Goal: Register for event/course

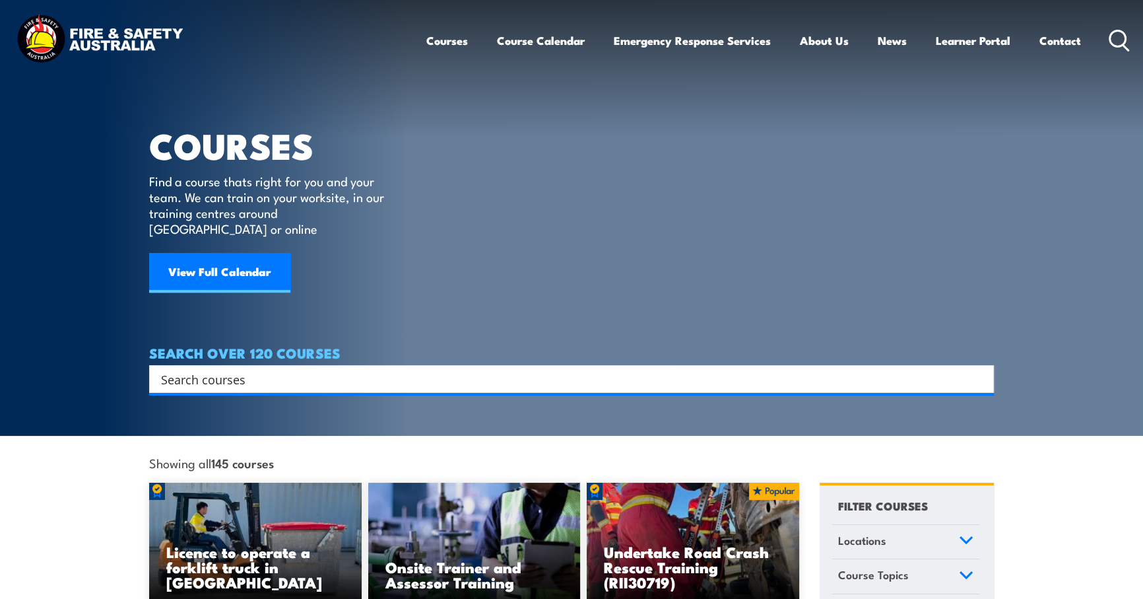
click at [1113, 43] on icon at bounding box center [1119, 41] width 21 height 22
click at [234, 371] on div "Search" at bounding box center [571, 379] width 845 height 28
click at [244, 369] on input "Search input" at bounding box center [563, 379] width 804 height 20
type input "gas test"
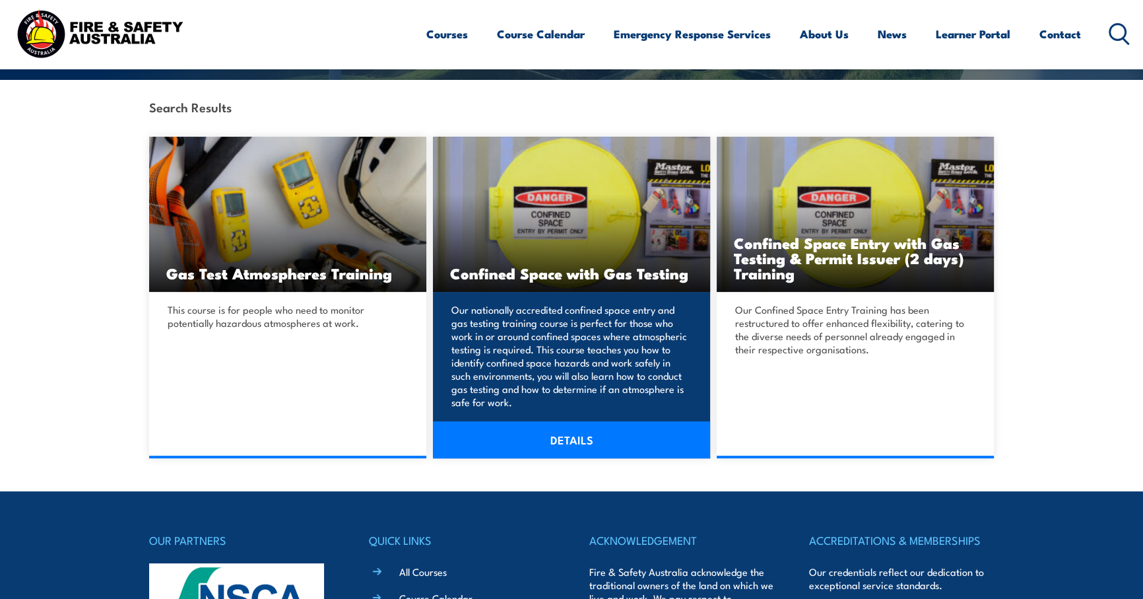
scroll to position [300, 0]
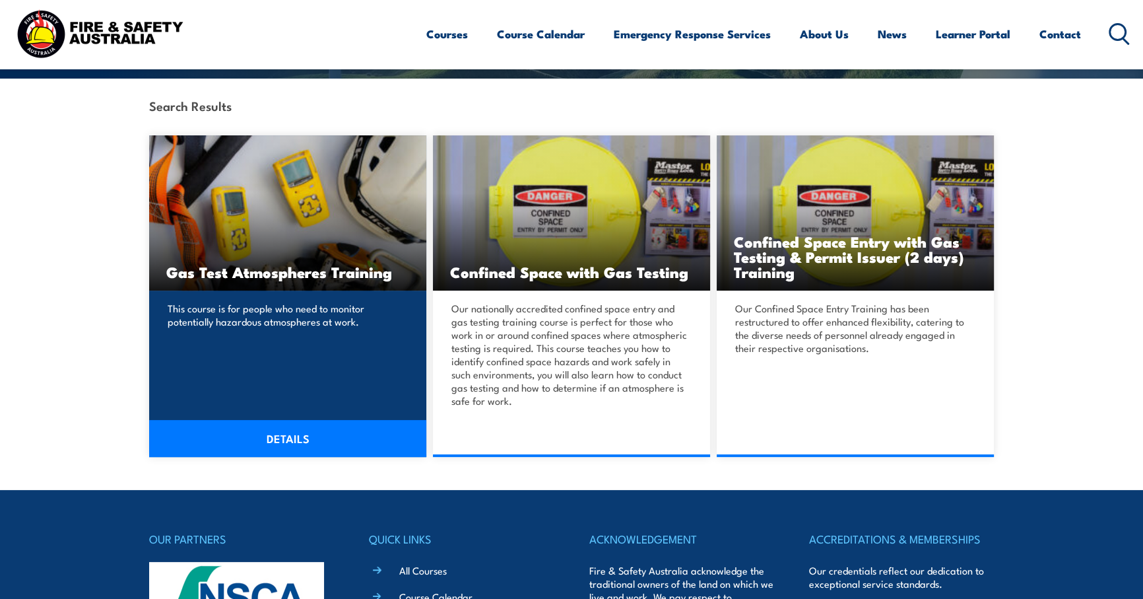
click at [277, 443] on link "DETAILS" at bounding box center [287, 438] width 277 height 37
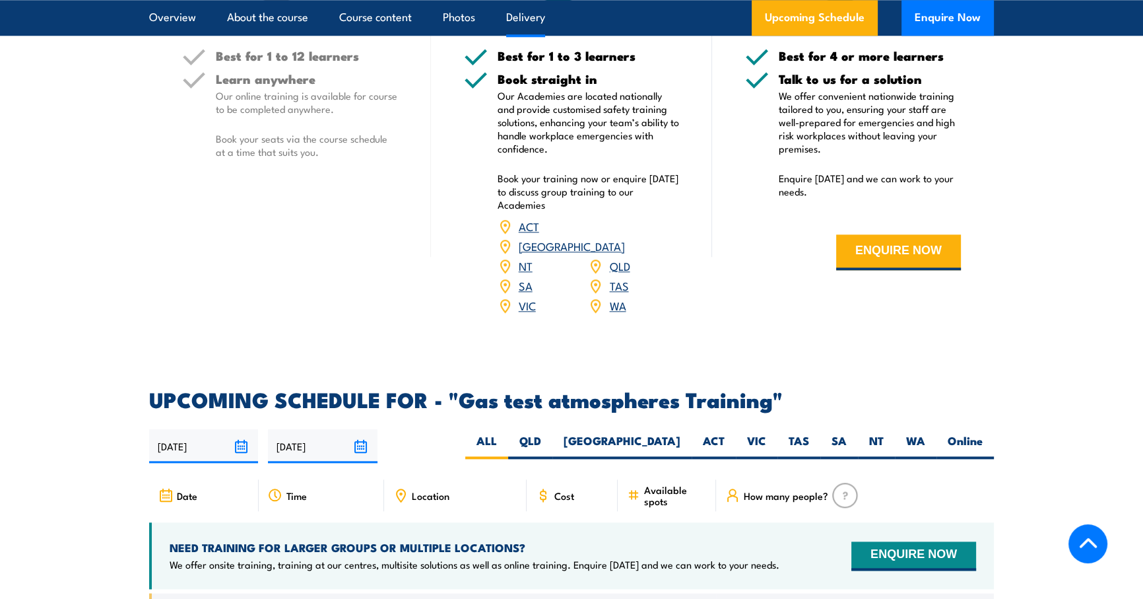
scroll to position [1980, 0]
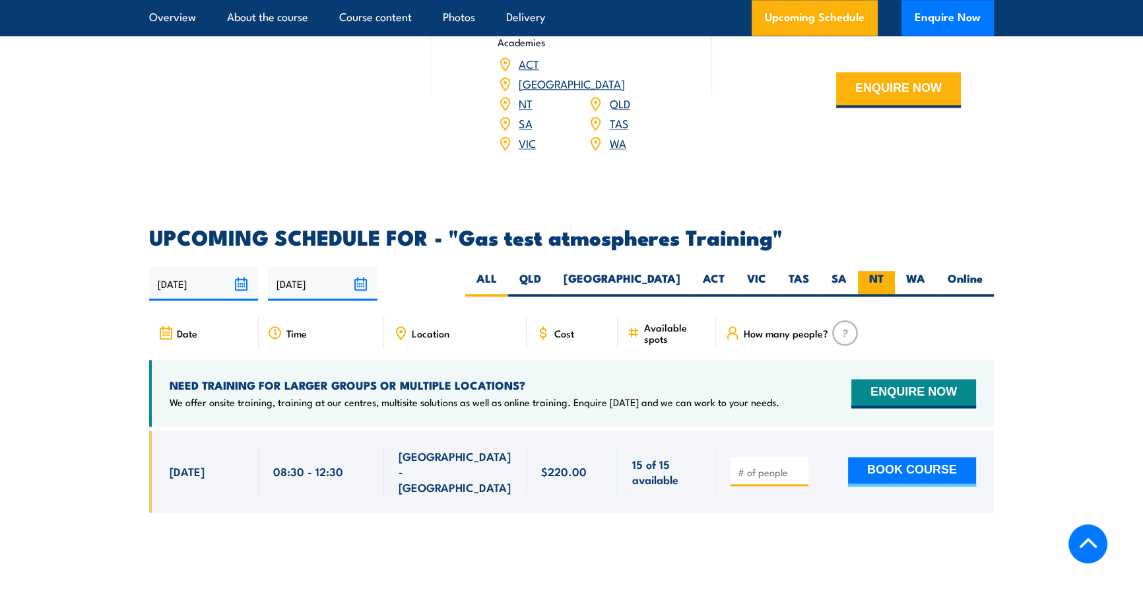
click at [882, 271] on label "NT" at bounding box center [876, 284] width 37 height 26
click at [884, 271] on input "NT" at bounding box center [888, 275] width 9 height 9
radio input "true"
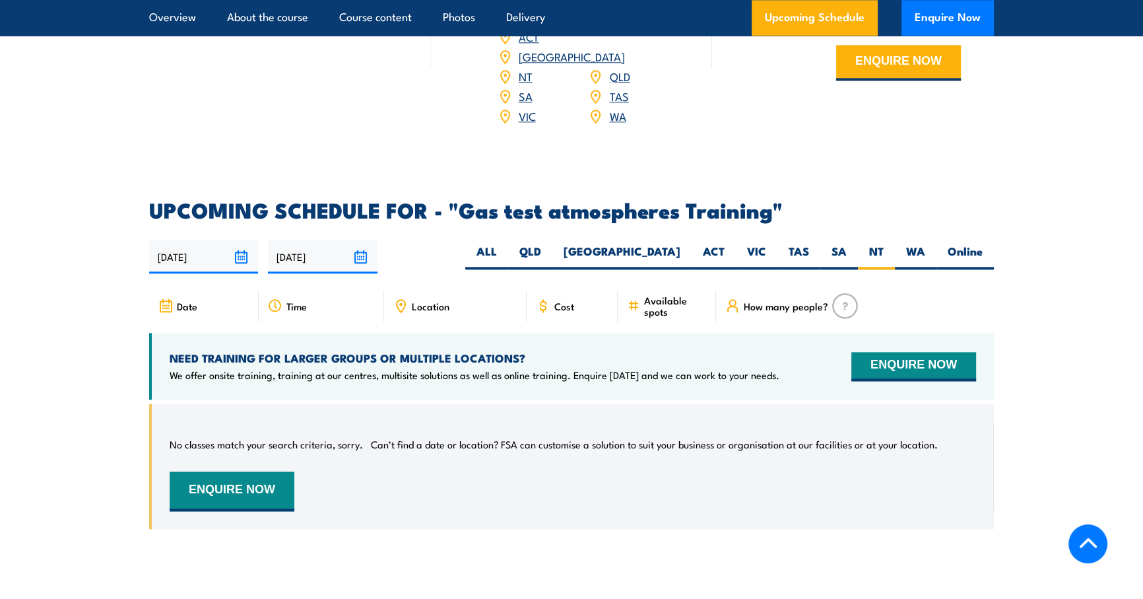
scroll to position [2006, 0]
click at [961, 244] on label "Online" at bounding box center [964, 257] width 57 height 26
click at [983, 244] on input "Online" at bounding box center [987, 248] width 9 height 9
radio input "true"
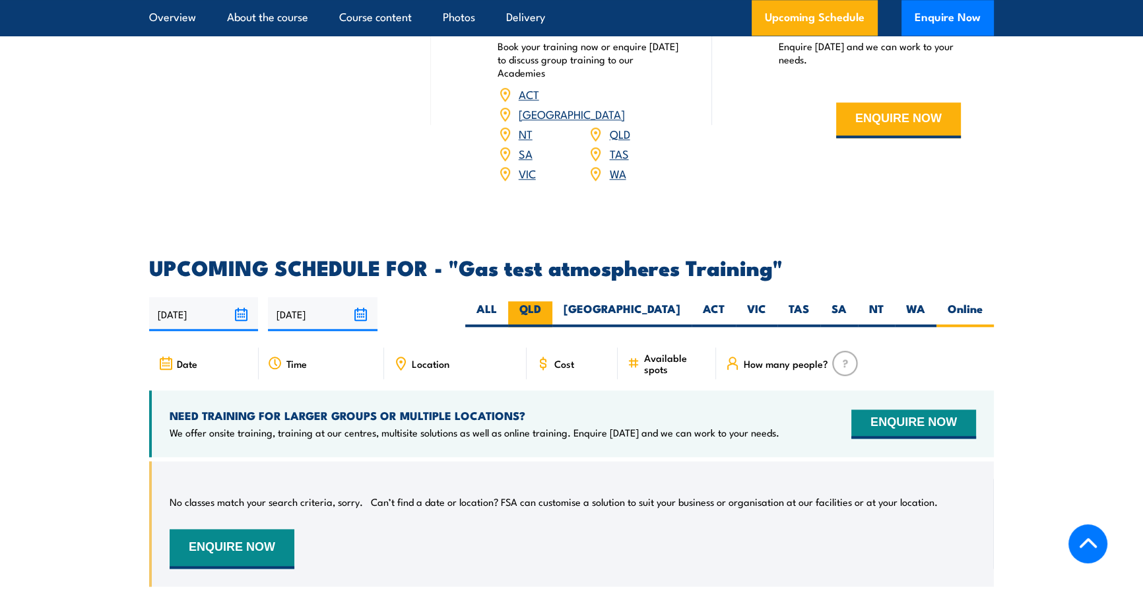
scroll to position [1947, 0]
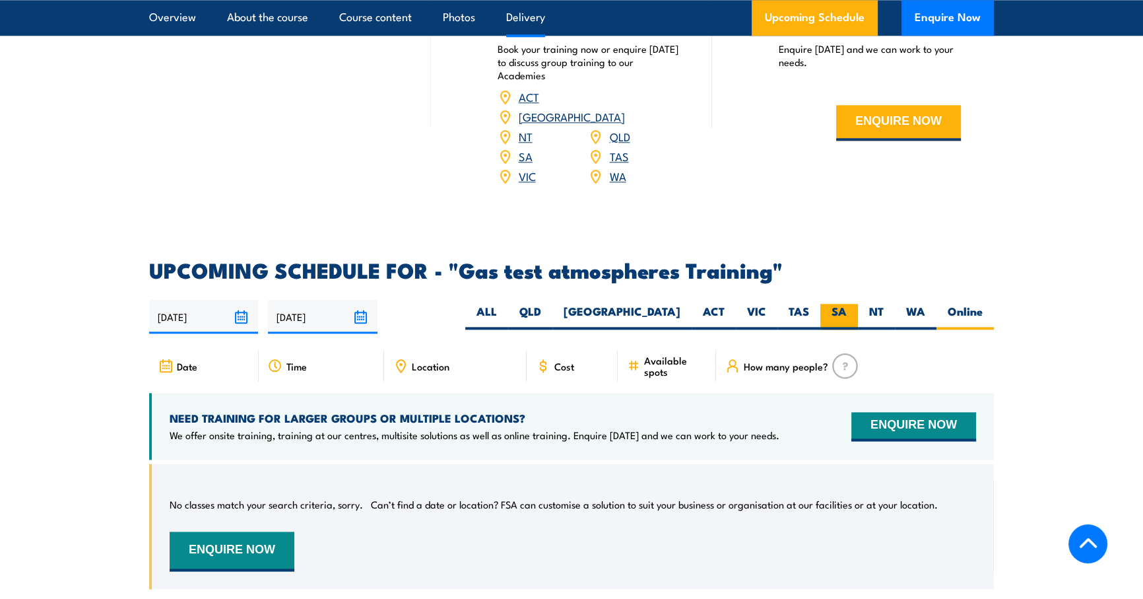
click at [826, 304] on label "SA" at bounding box center [839, 317] width 38 height 26
click at [847, 304] on input "SA" at bounding box center [851, 308] width 9 height 9
radio input "true"
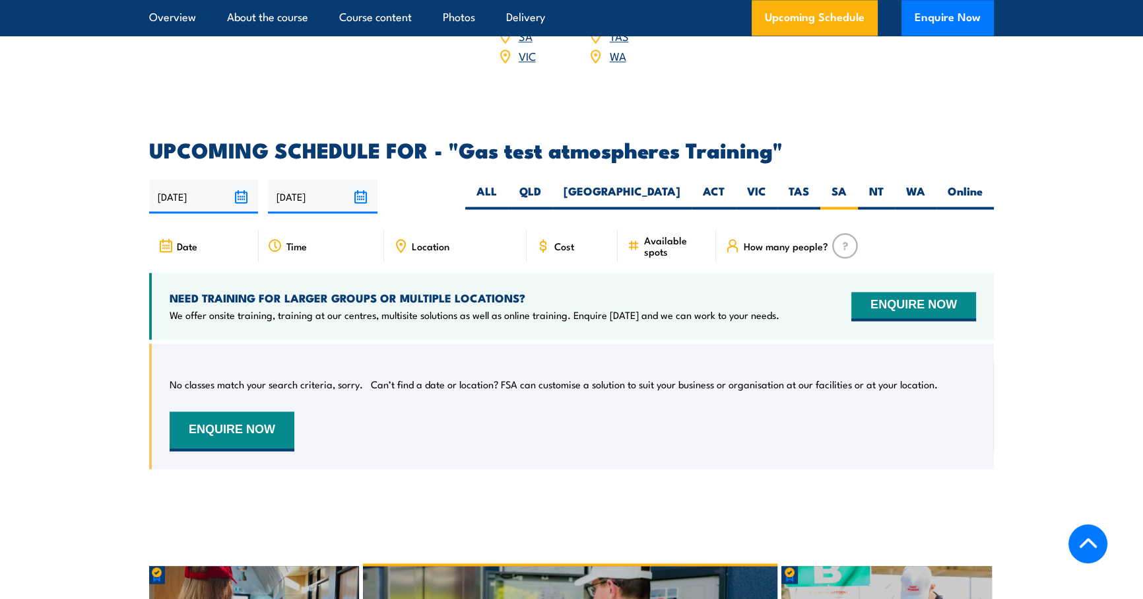
scroll to position [2066, 0]
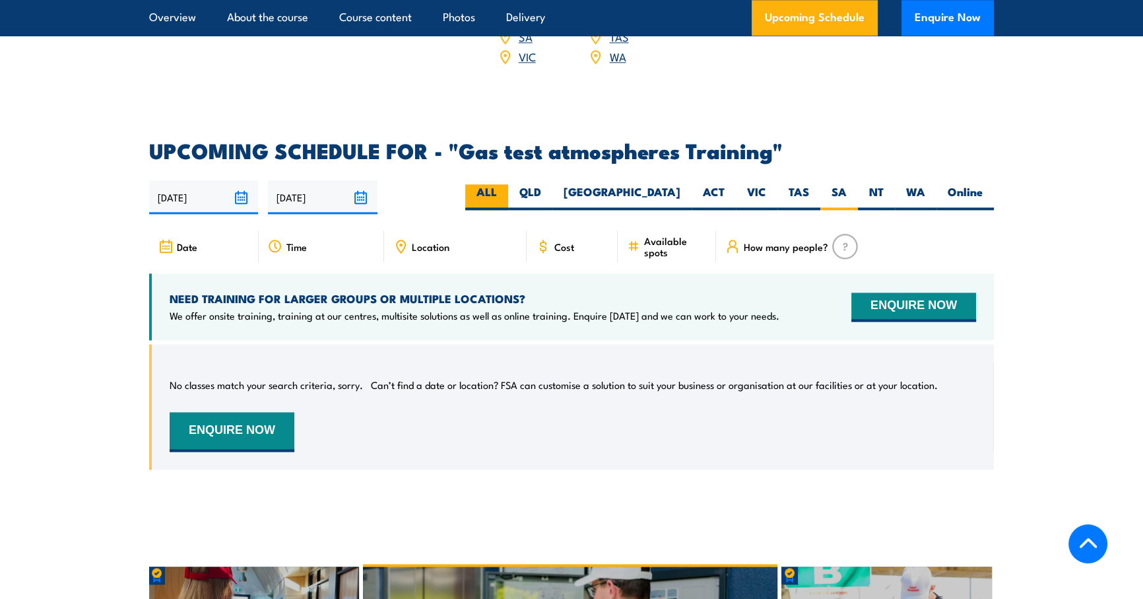
click at [508, 184] on label "ALL" at bounding box center [486, 197] width 43 height 26
click at [506, 184] on input "ALL" at bounding box center [501, 188] width 9 height 9
radio input "true"
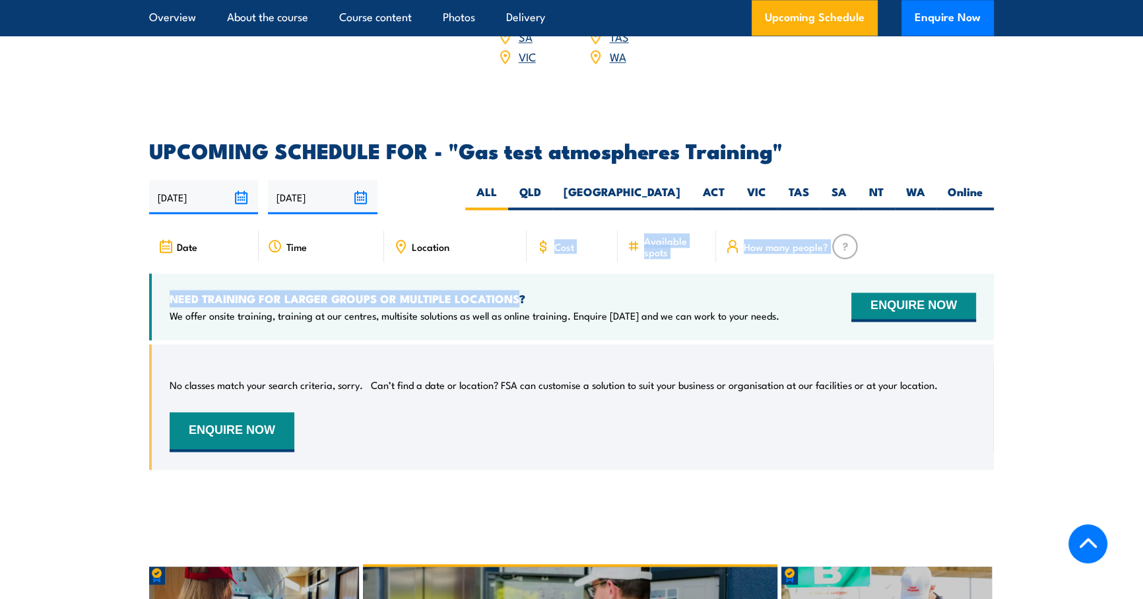
drag, startPoint x: 519, startPoint y: 250, endPoint x: 509, endPoint y: 260, distance: 14.0
click at [515, 254] on div "Date Time Location Cost" at bounding box center [571, 359] width 845 height 259
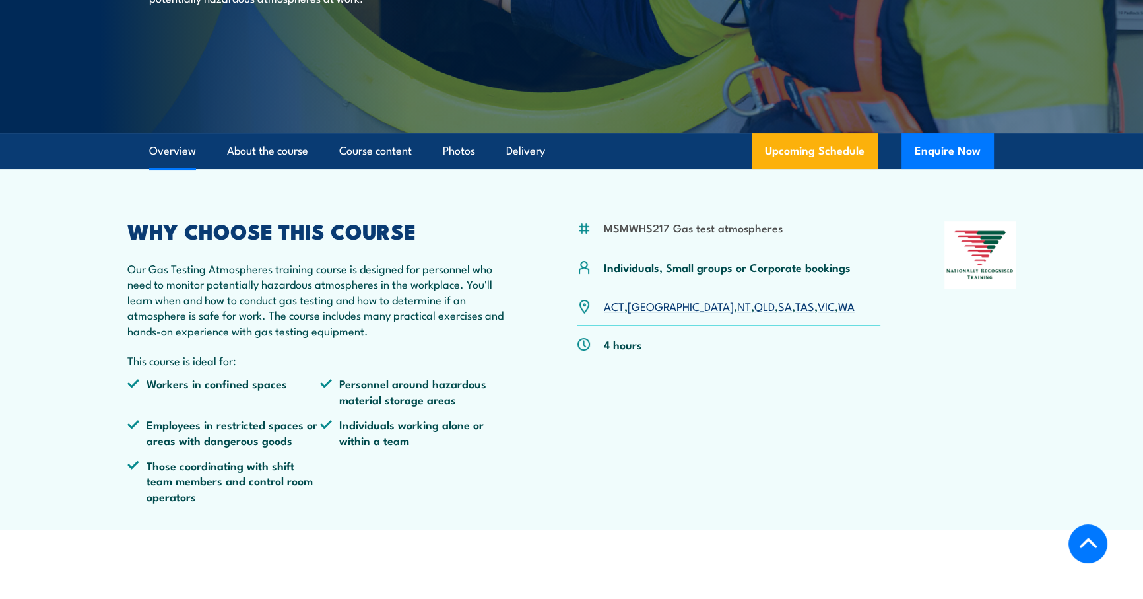
scroll to position [267, 0]
